Goal: Task Accomplishment & Management: Use online tool/utility

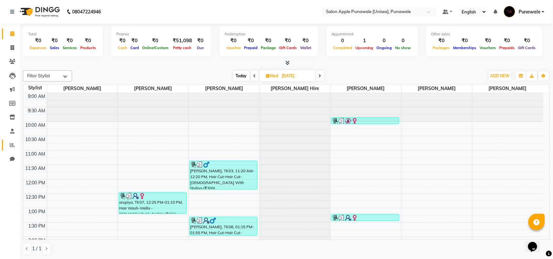
scroll to position [261, 0]
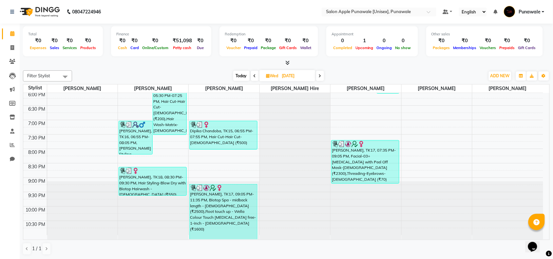
click at [12, 151] on li "Reports" at bounding box center [10, 145] width 20 height 14
click at [10, 145] on icon at bounding box center [12, 145] width 5 height 5
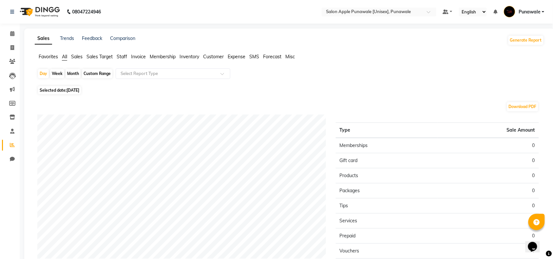
click at [73, 74] on div "Month" at bounding box center [73, 73] width 15 height 9
select select "9"
select select "2025"
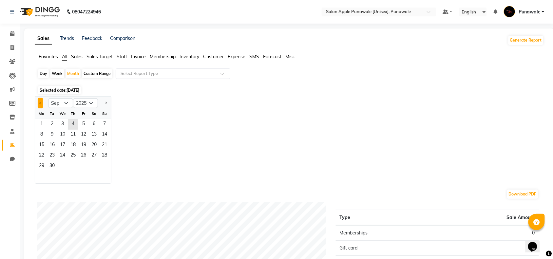
click at [41, 105] on button "Previous month" at bounding box center [40, 103] width 5 height 10
select select "8"
click at [106, 164] on span "31" at bounding box center [104, 166] width 10 height 10
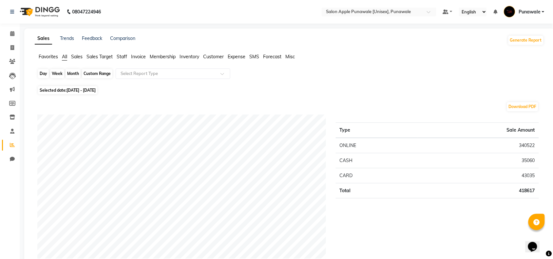
click at [70, 71] on div "Month" at bounding box center [73, 73] width 15 height 9
select select "8"
select select "2025"
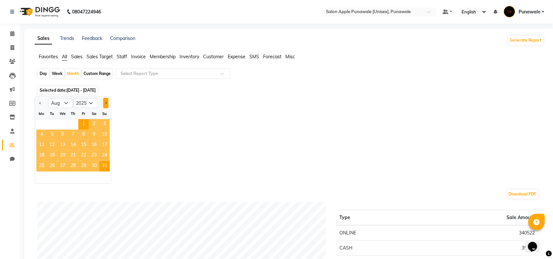
click at [106, 102] on button "Next month" at bounding box center [105, 103] width 5 height 10
select select "9"
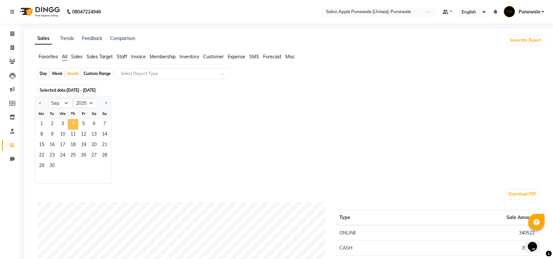
click at [77, 129] on span "4" at bounding box center [73, 124] width 10 height 10
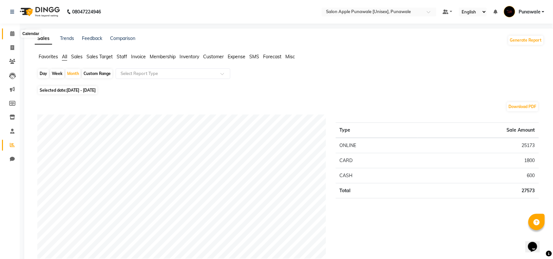
click at [10, 33] on icon at bounding box center [12, 33] width 4 height 5
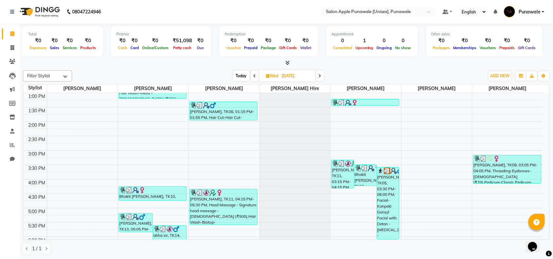
scroll to position [123, 0]
